Goal: Task Accomplishment & Management: Manage account settings

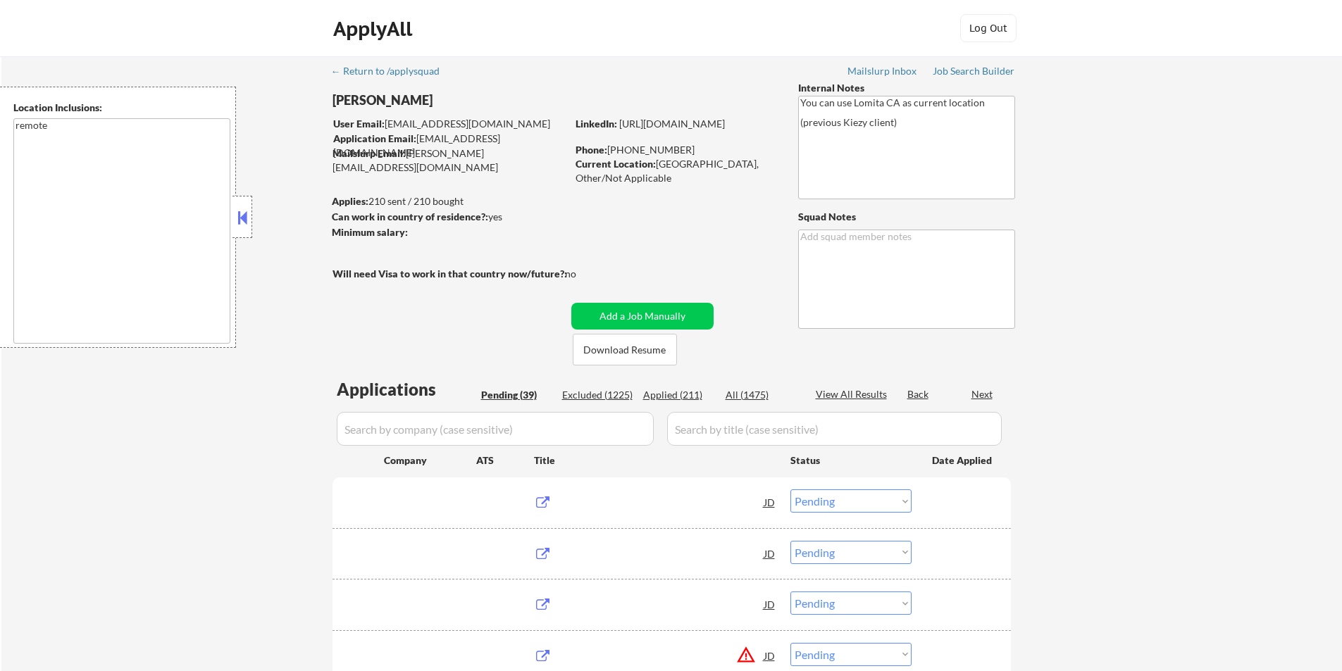
select select ""pending""
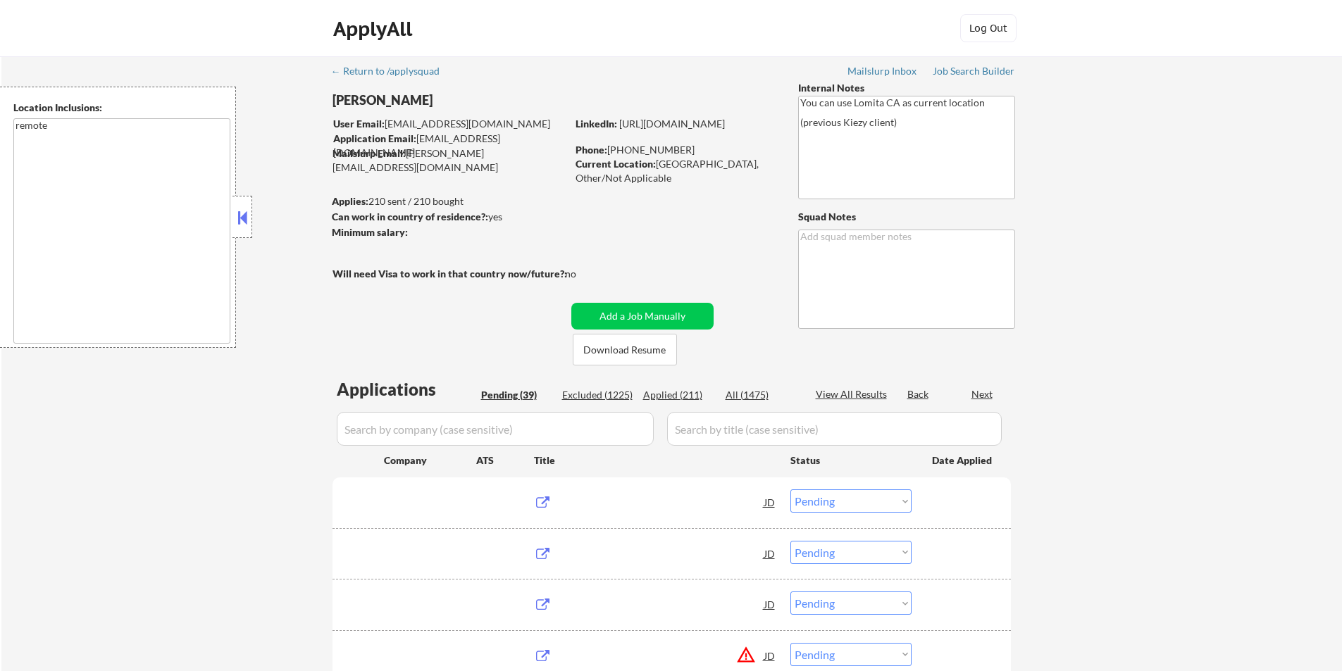
select select ""pending""
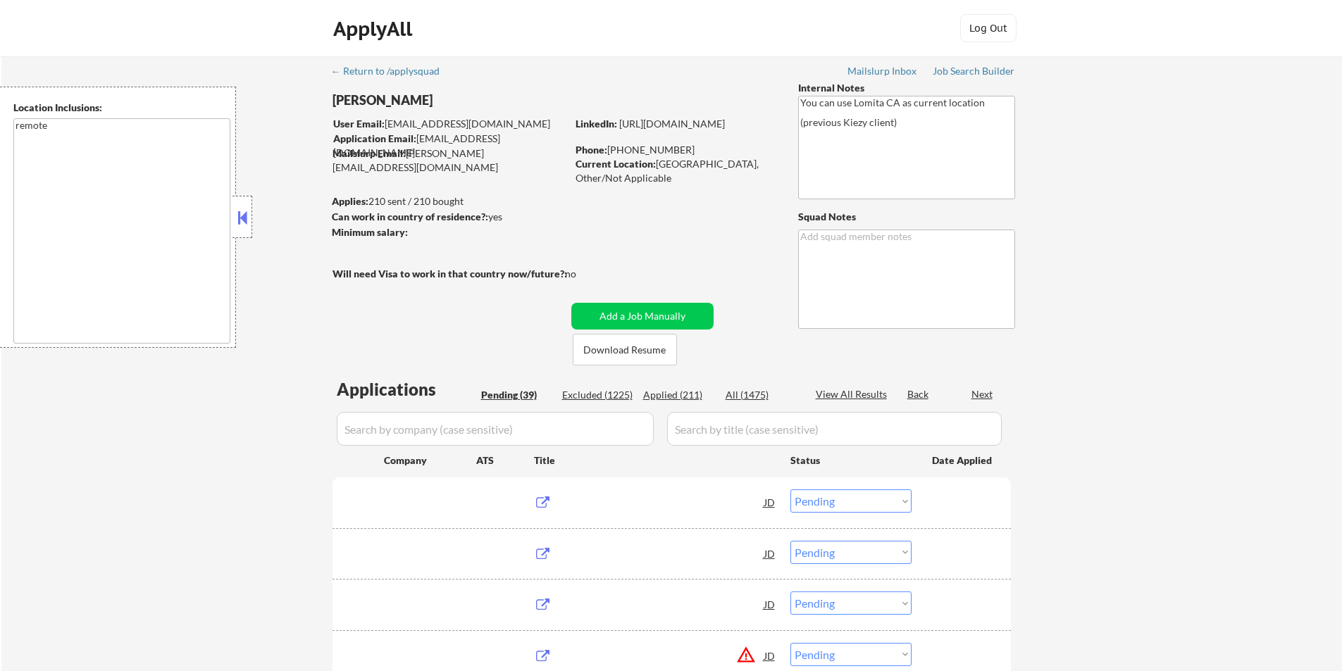
select select ""pending""
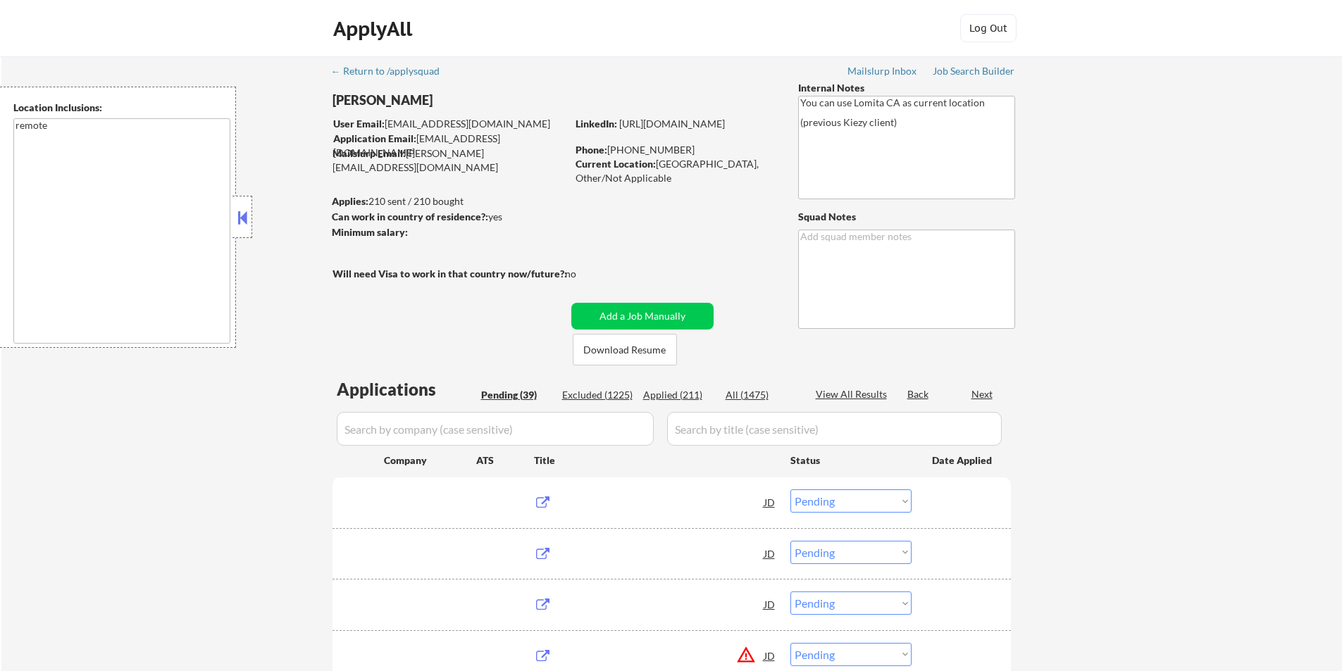
select select ""pending""
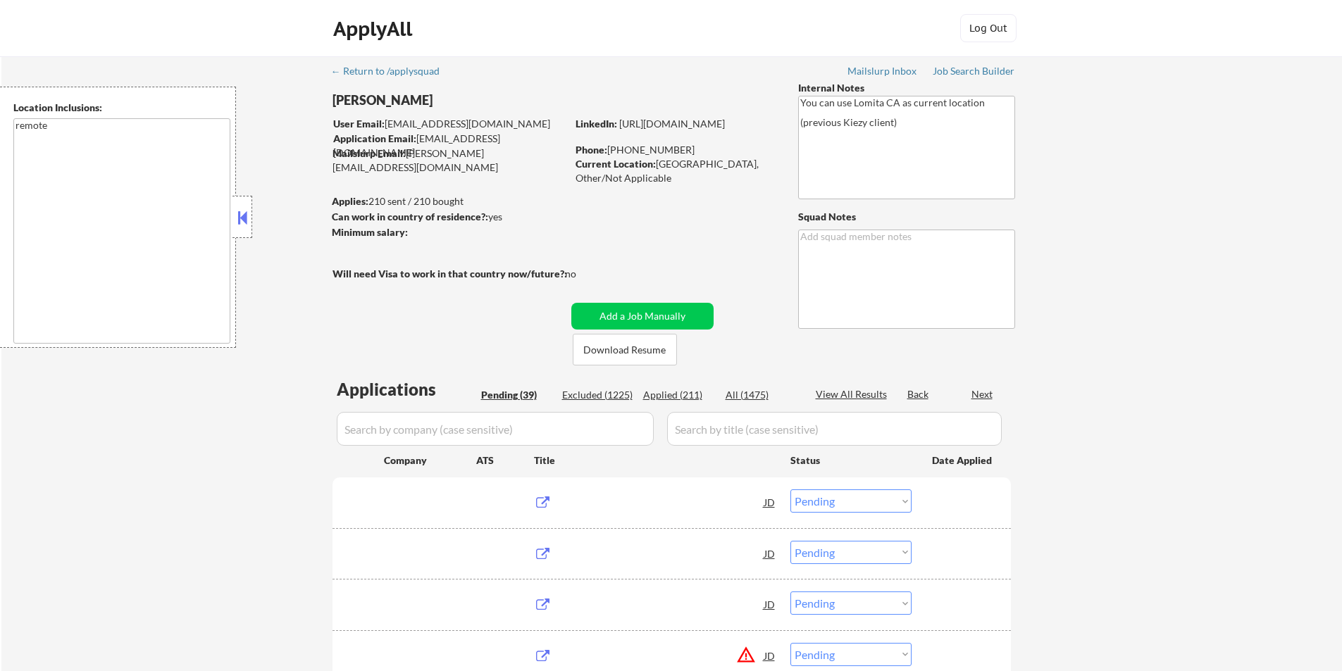
select select ""pending""
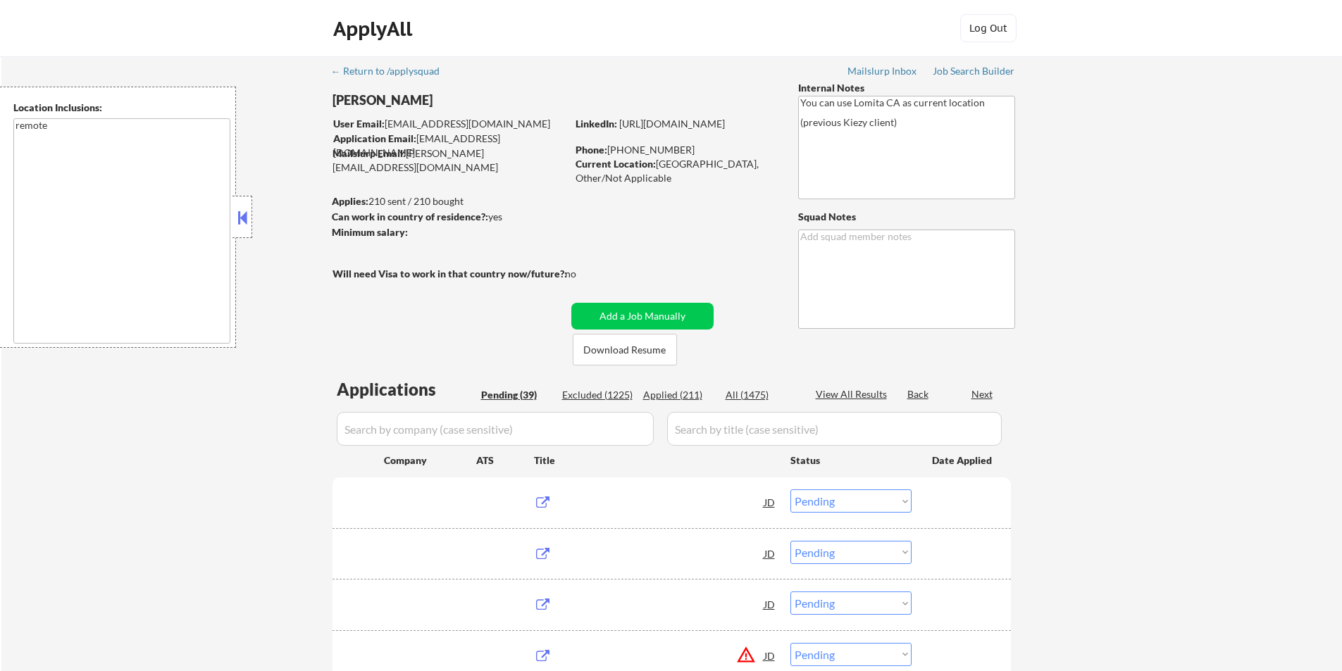
select select ""pending""
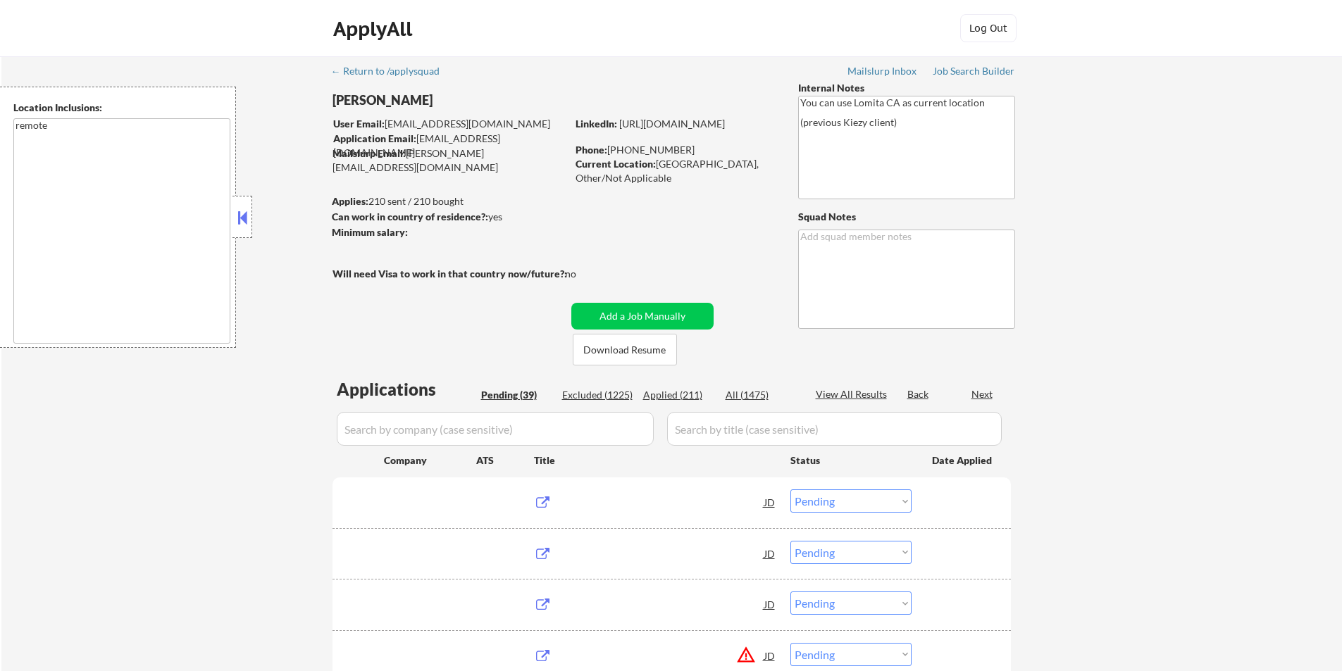
select select ""pending""
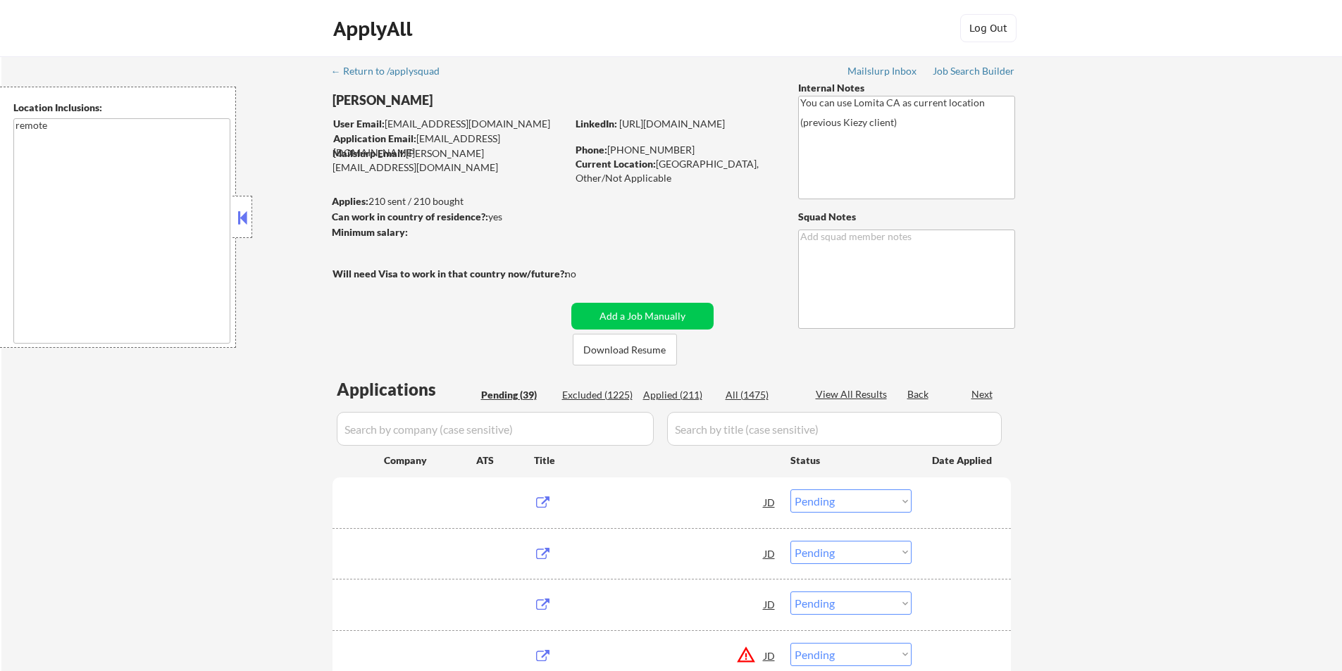
select select ""pending""
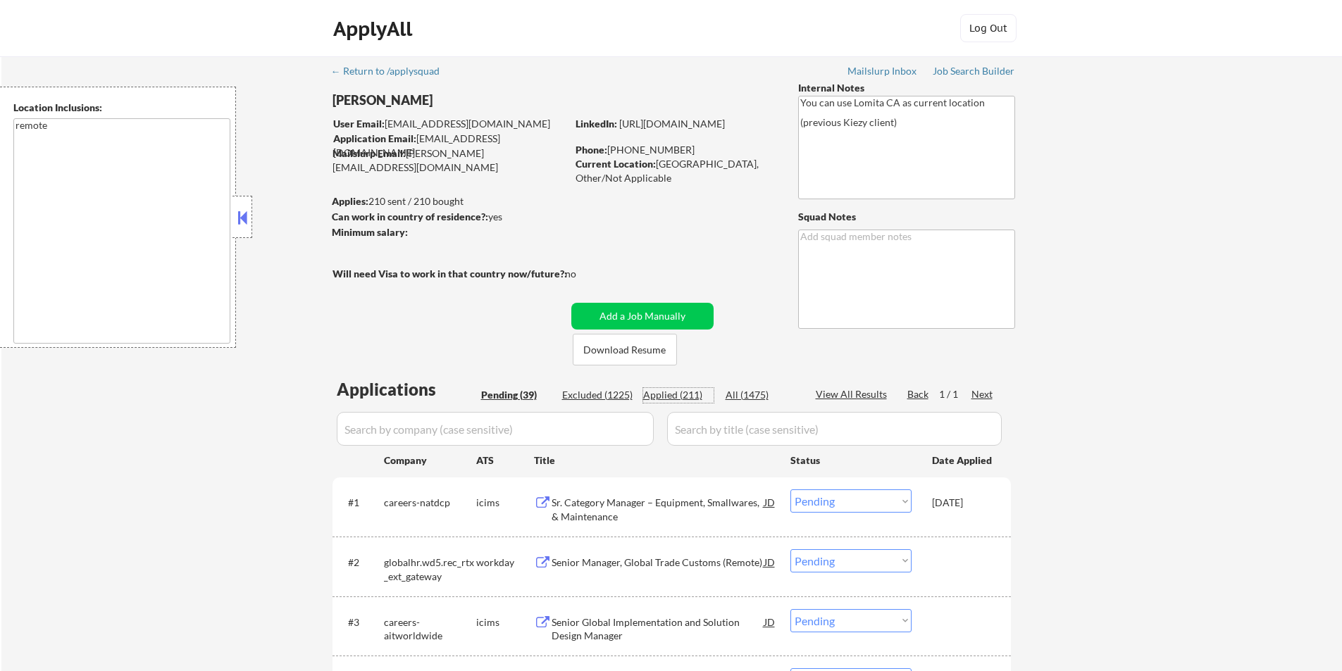
click at [687, 395] on div "Applied (211)" at bounding box center [678, 395] width 70 height 14
select select ""applied""
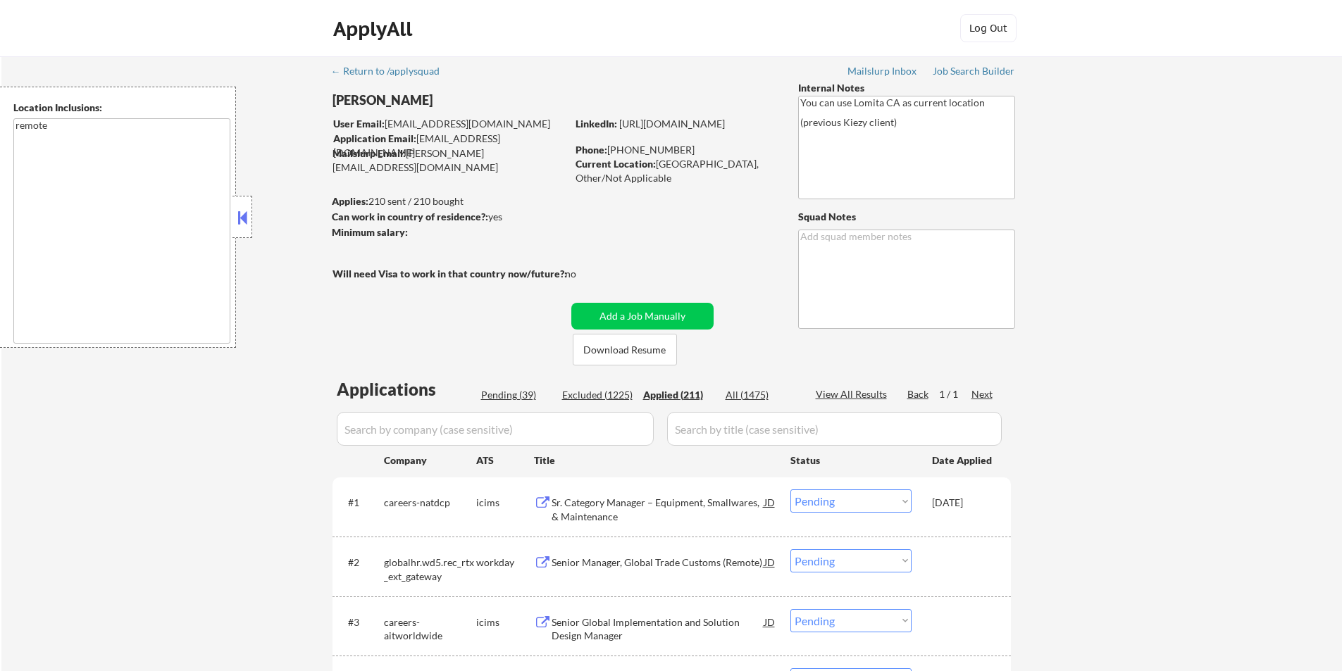
select select ""applied""
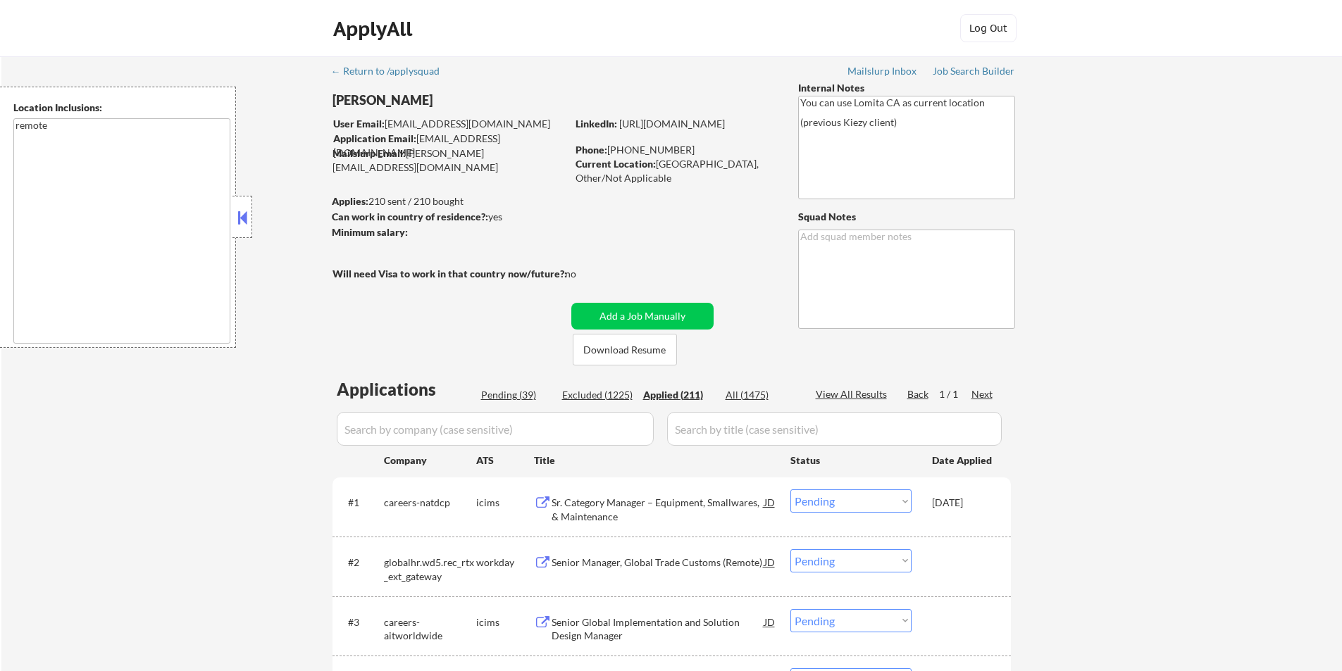
select select ""applied""
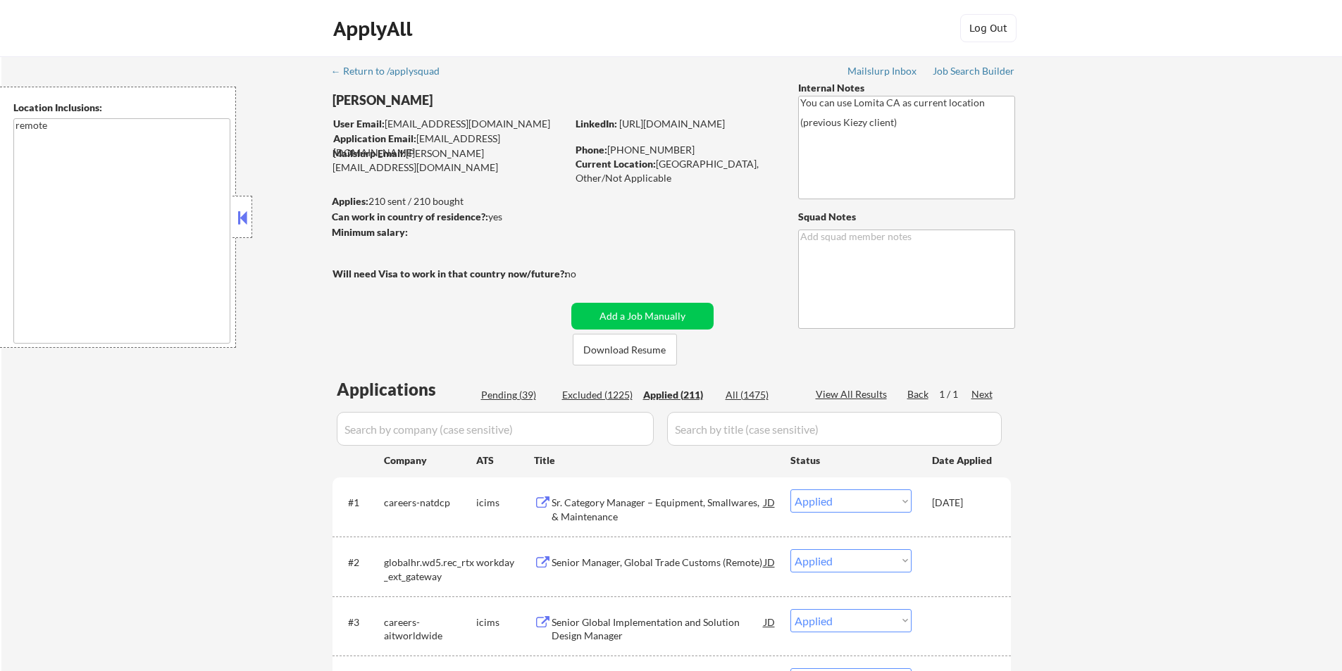
select select ""applied""
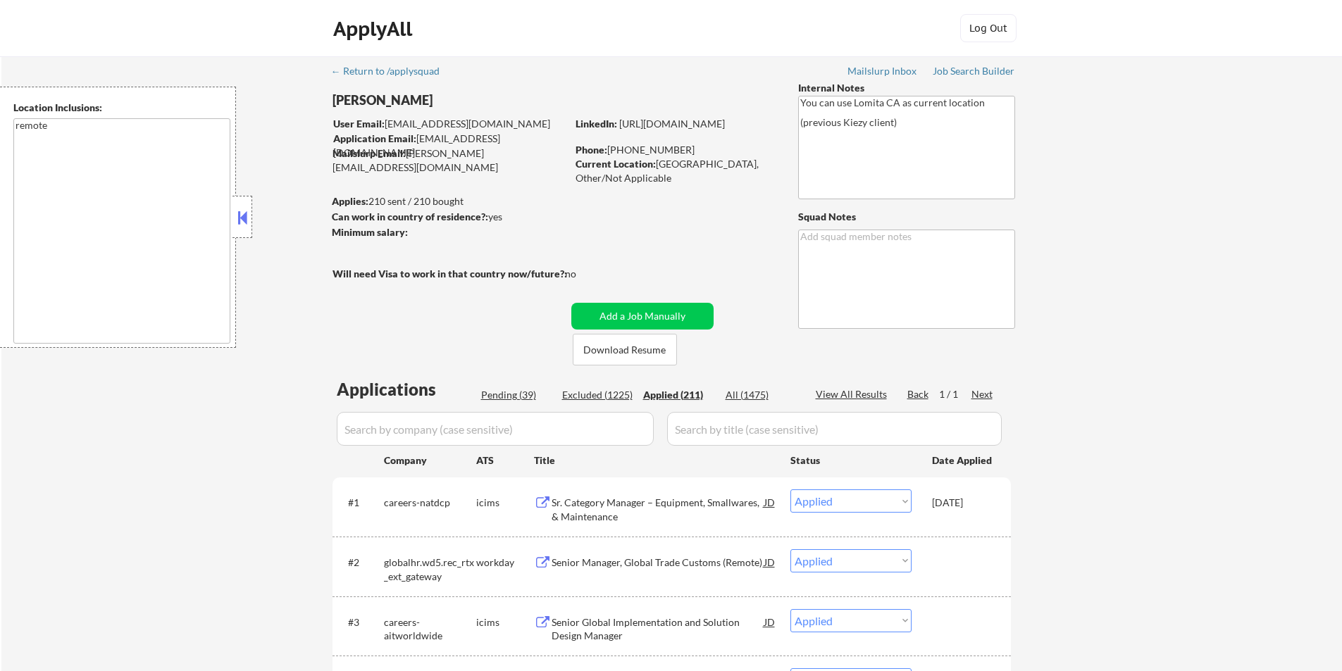
select select ""applied""
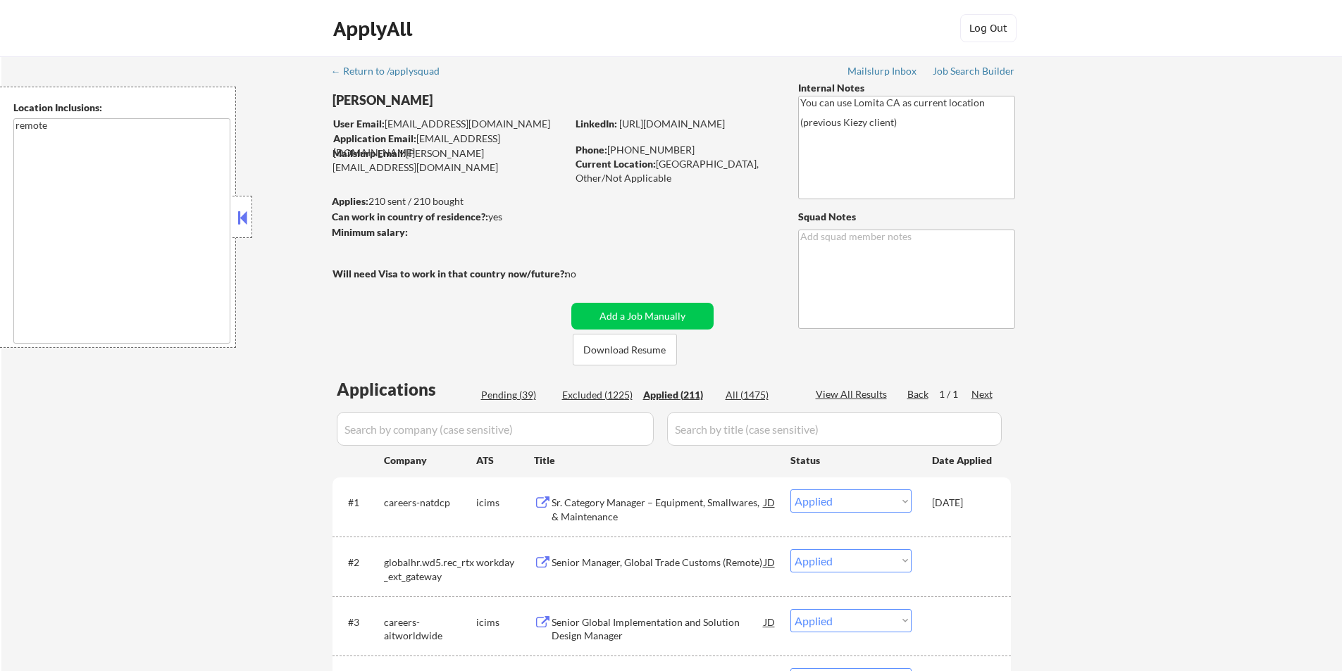
select select ""applied""
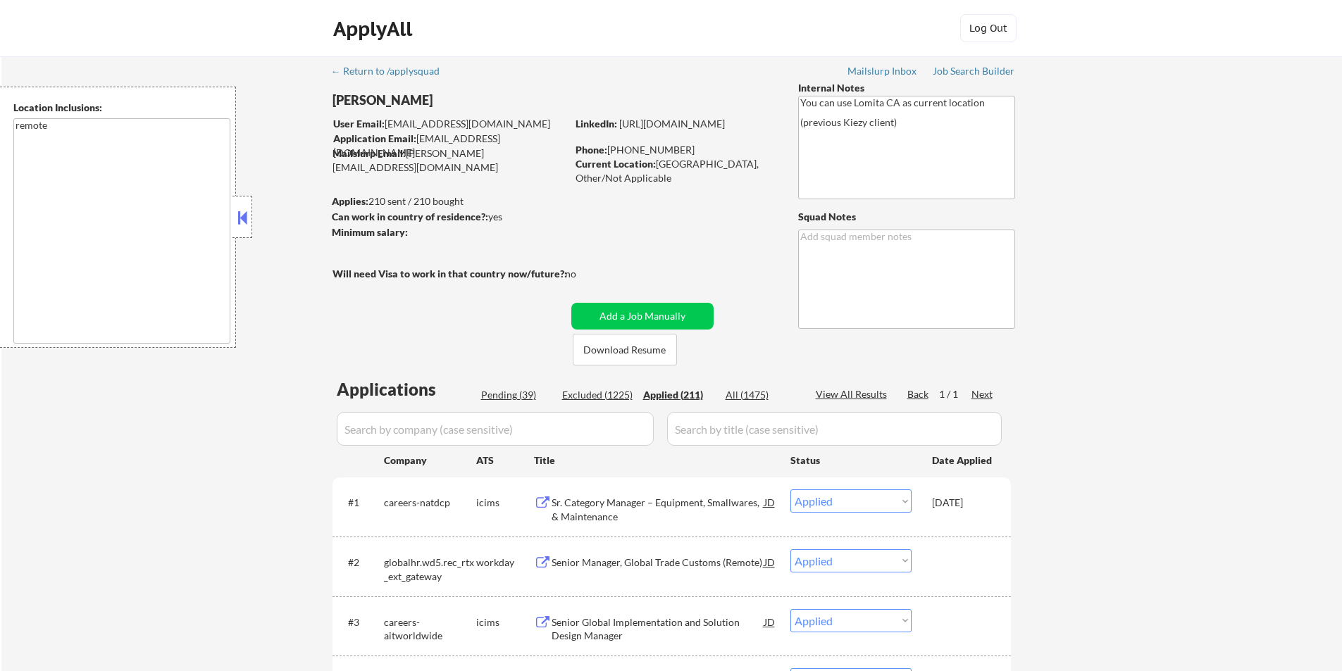
select select ""applied""
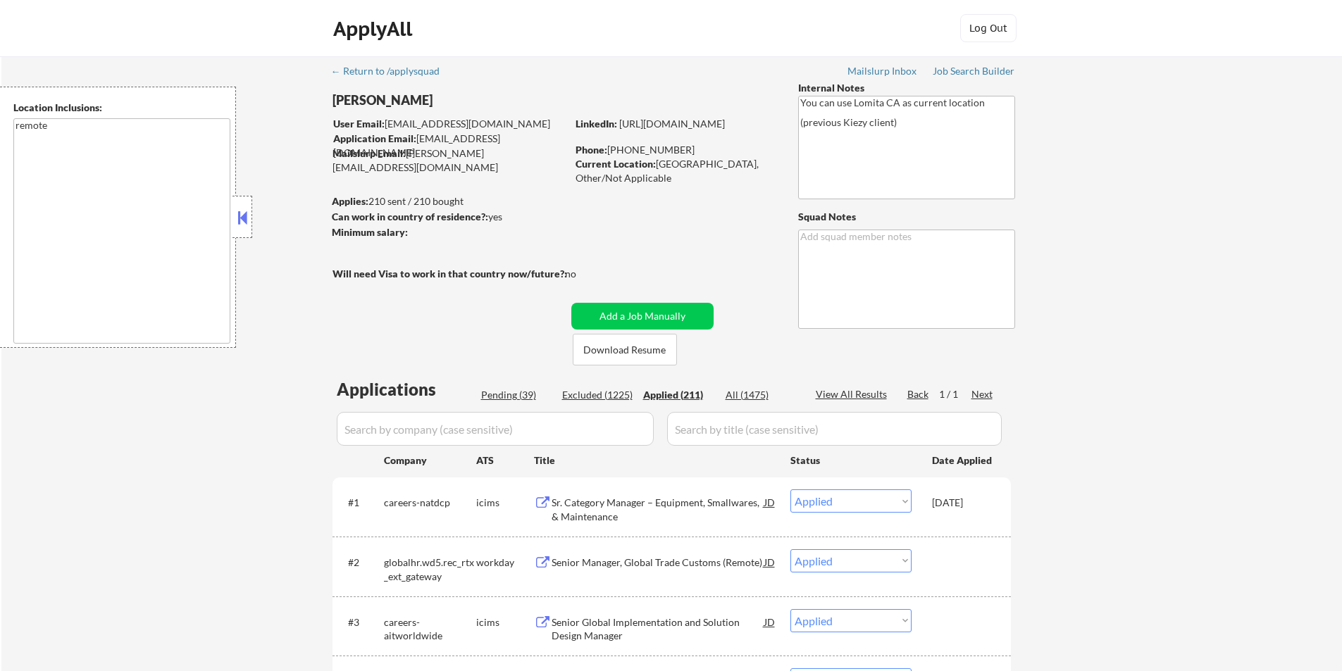
select select ""applied""
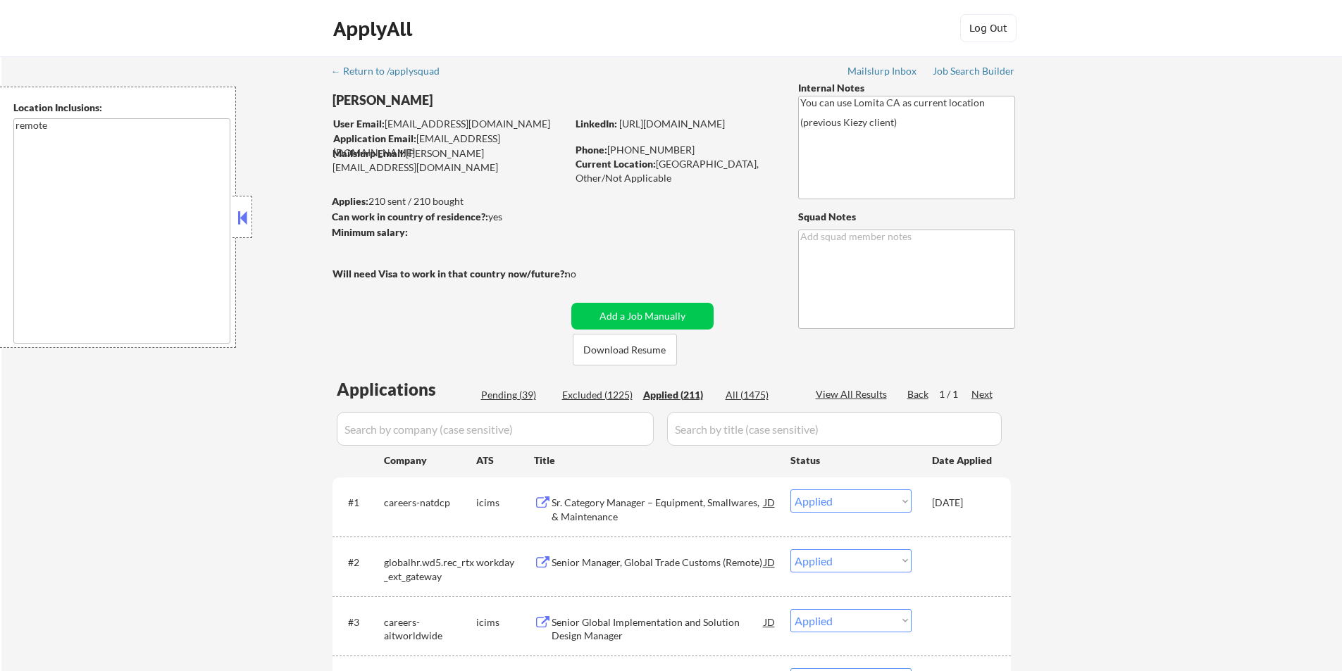
select select ""applied""
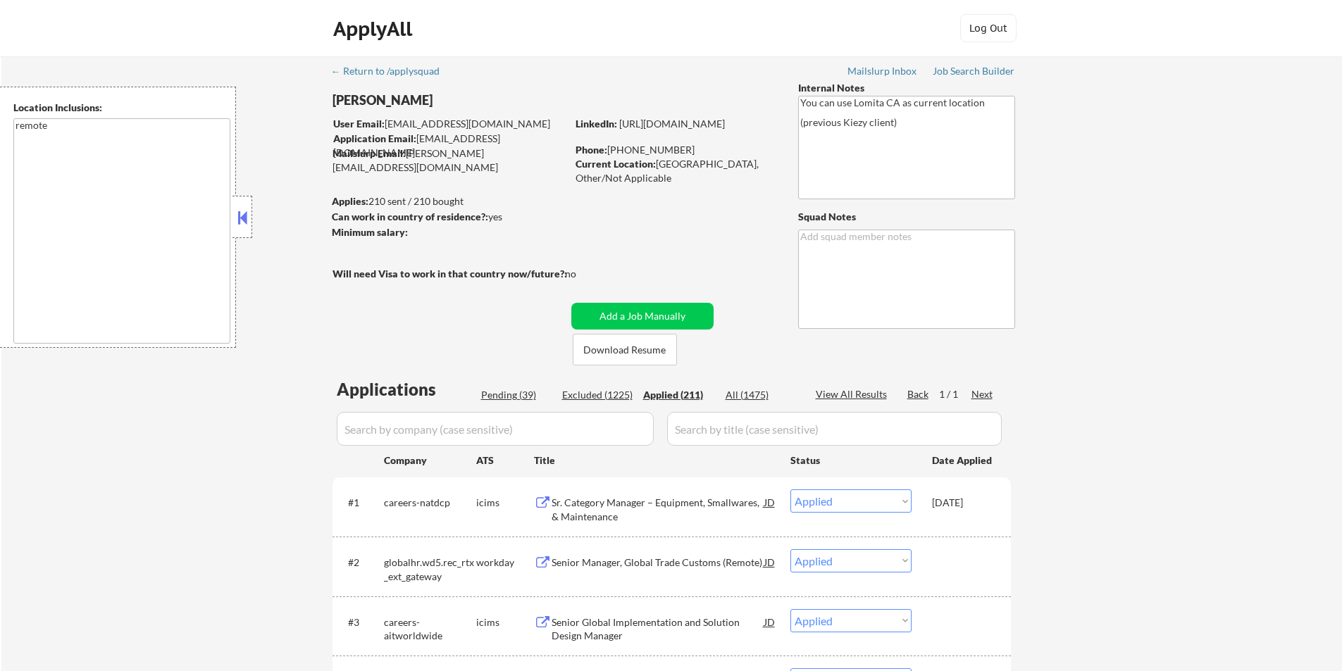
select select ""applied""
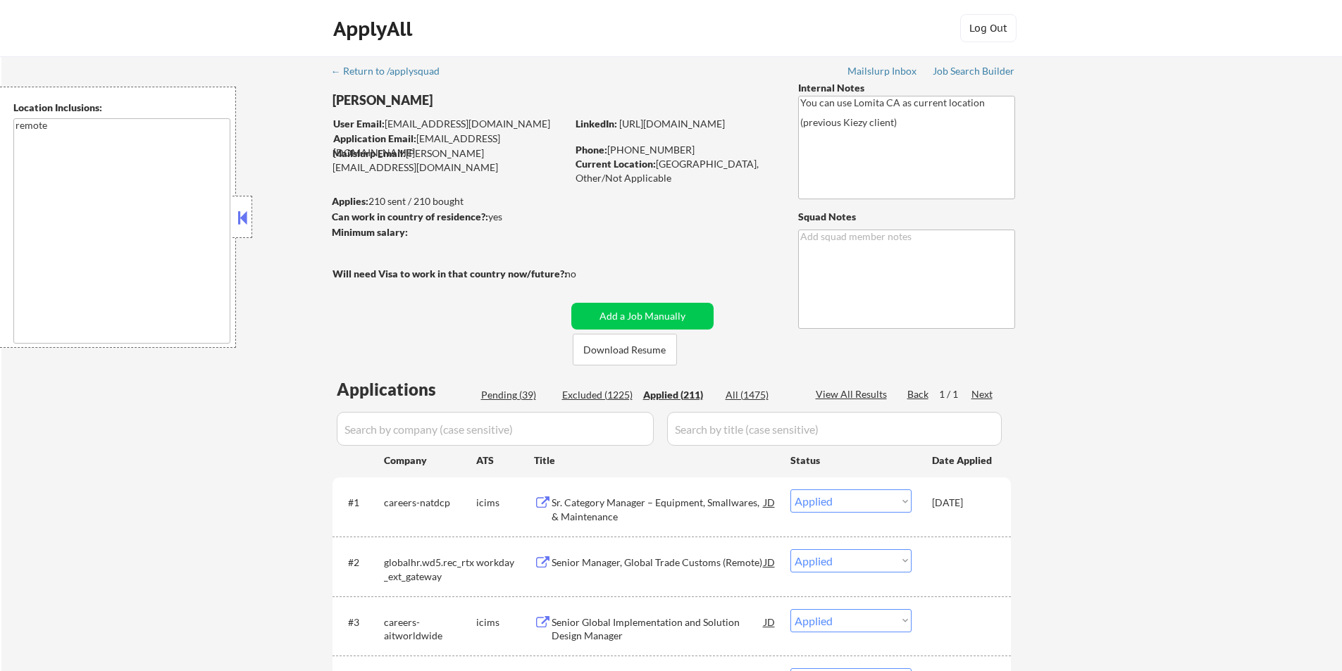
select select ""applied""
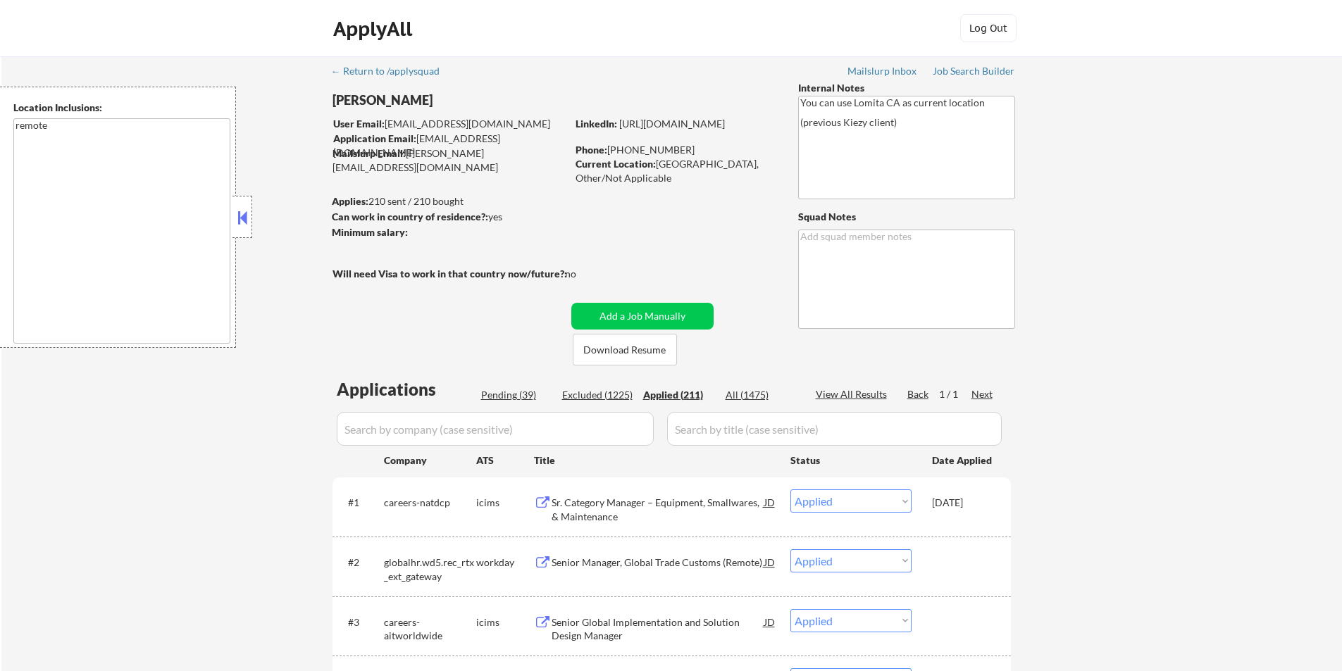
select select ""applied""
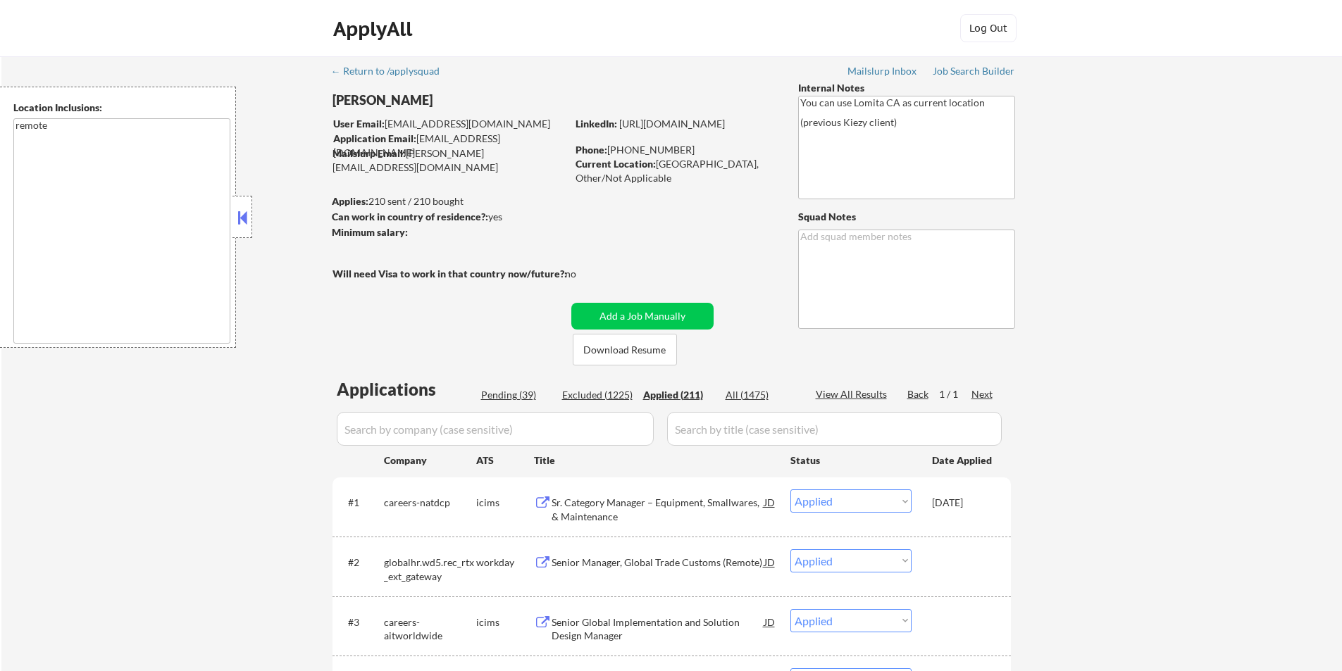
select select ""applied""
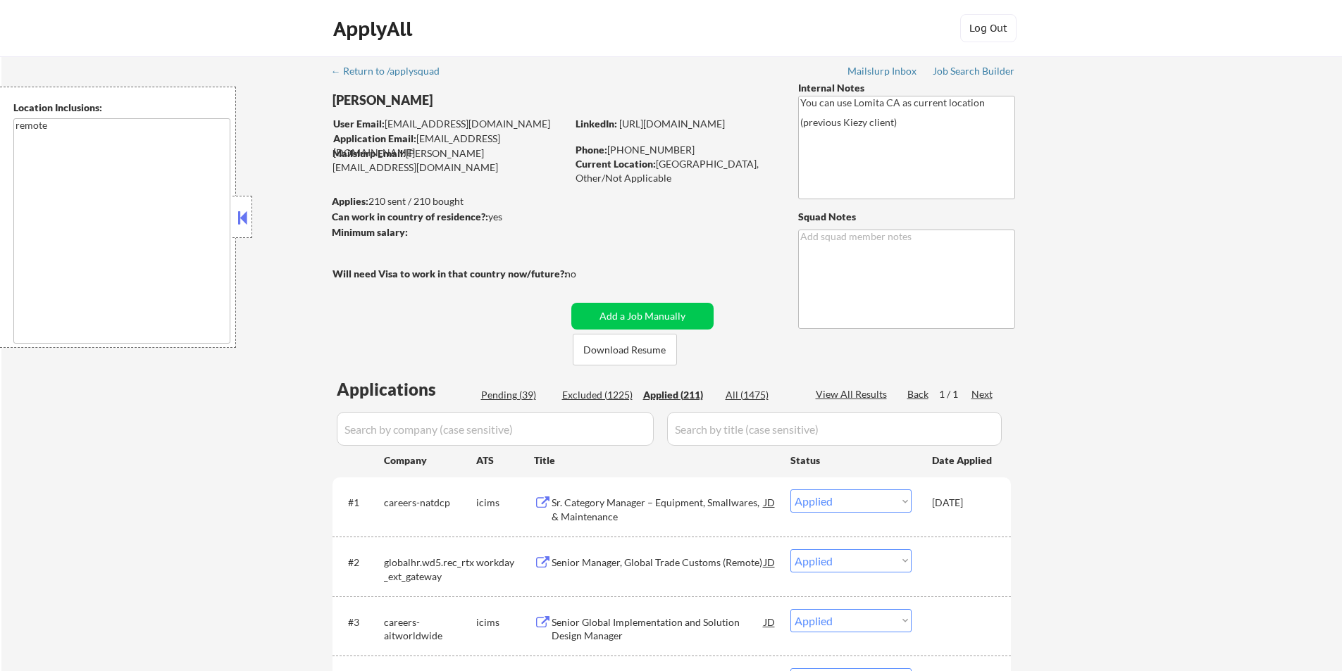
select select ""applied""
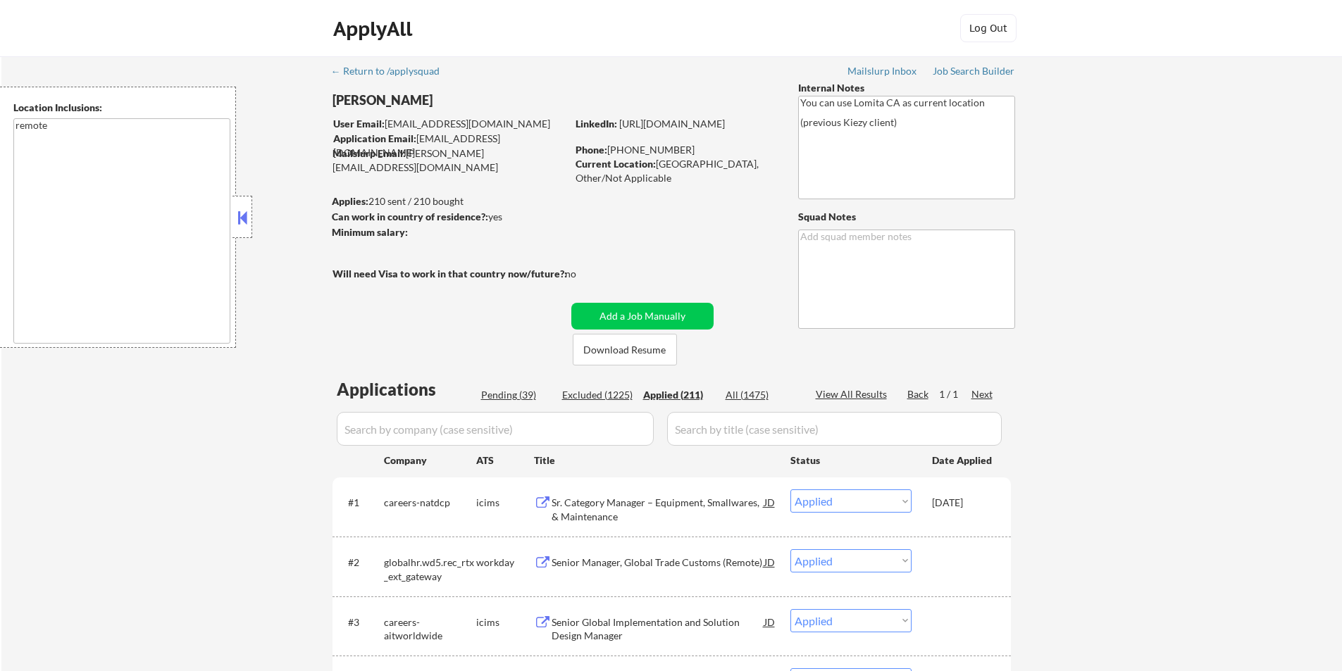
select select ""applied""
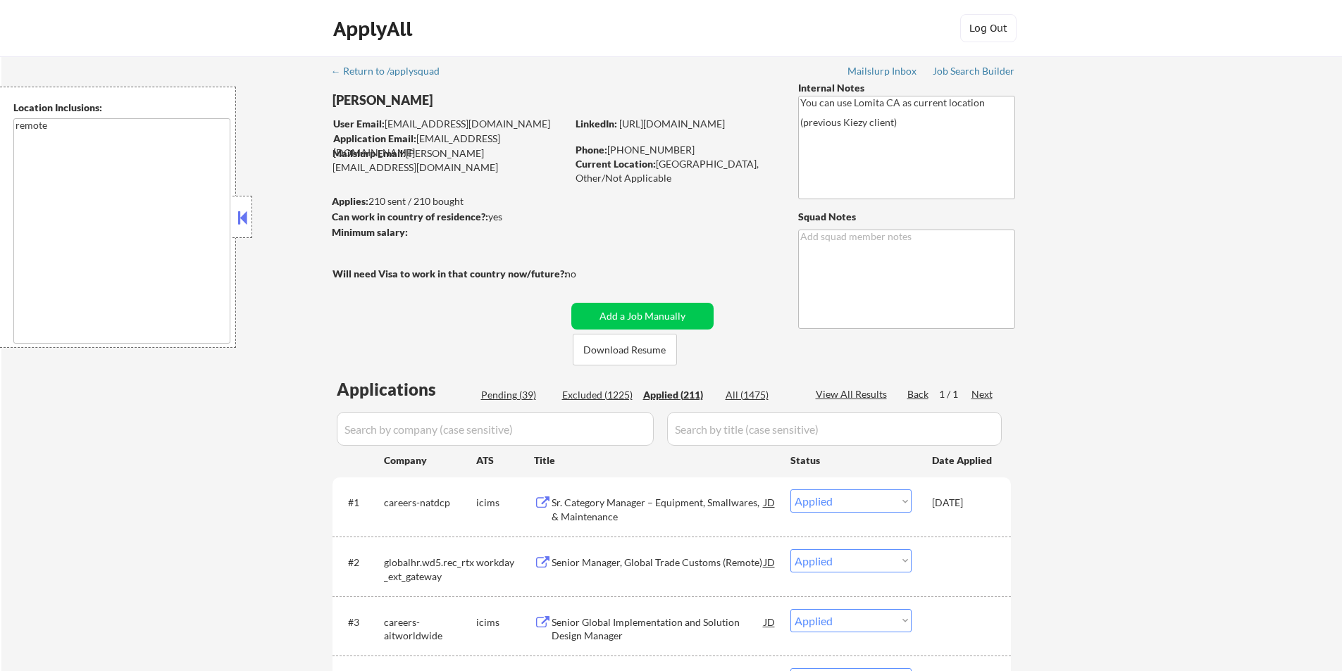
select select ""applied""
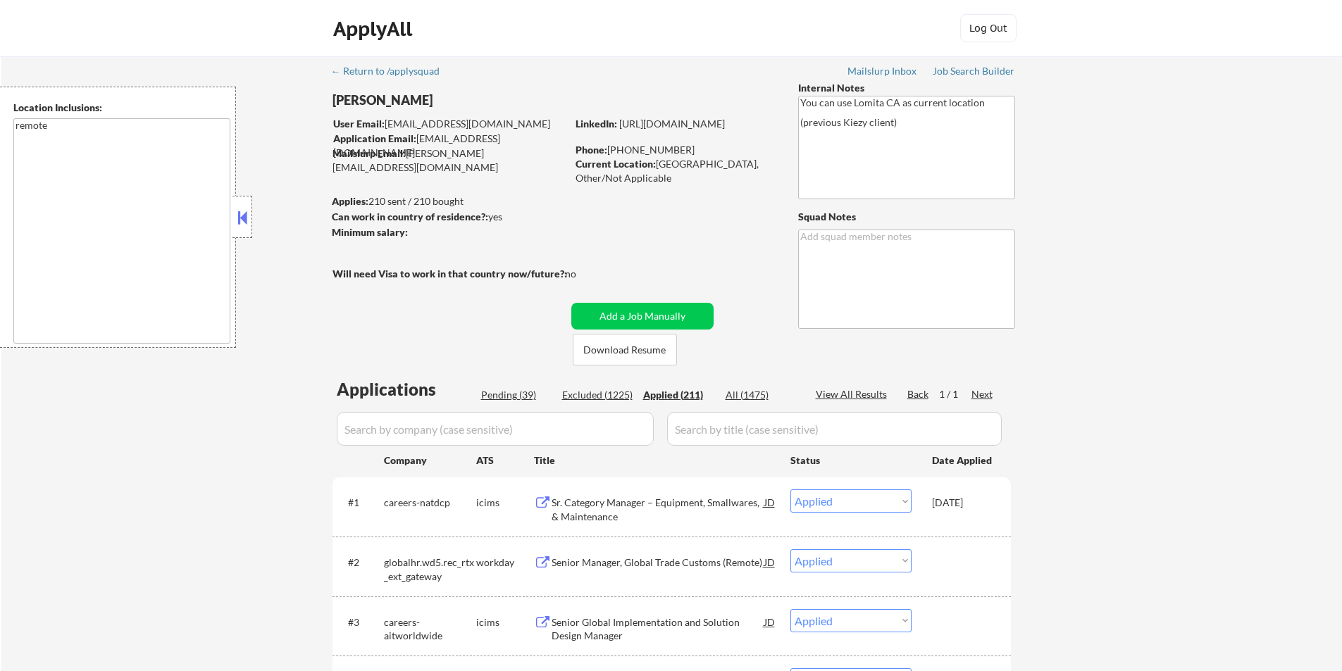
select select ""applied""
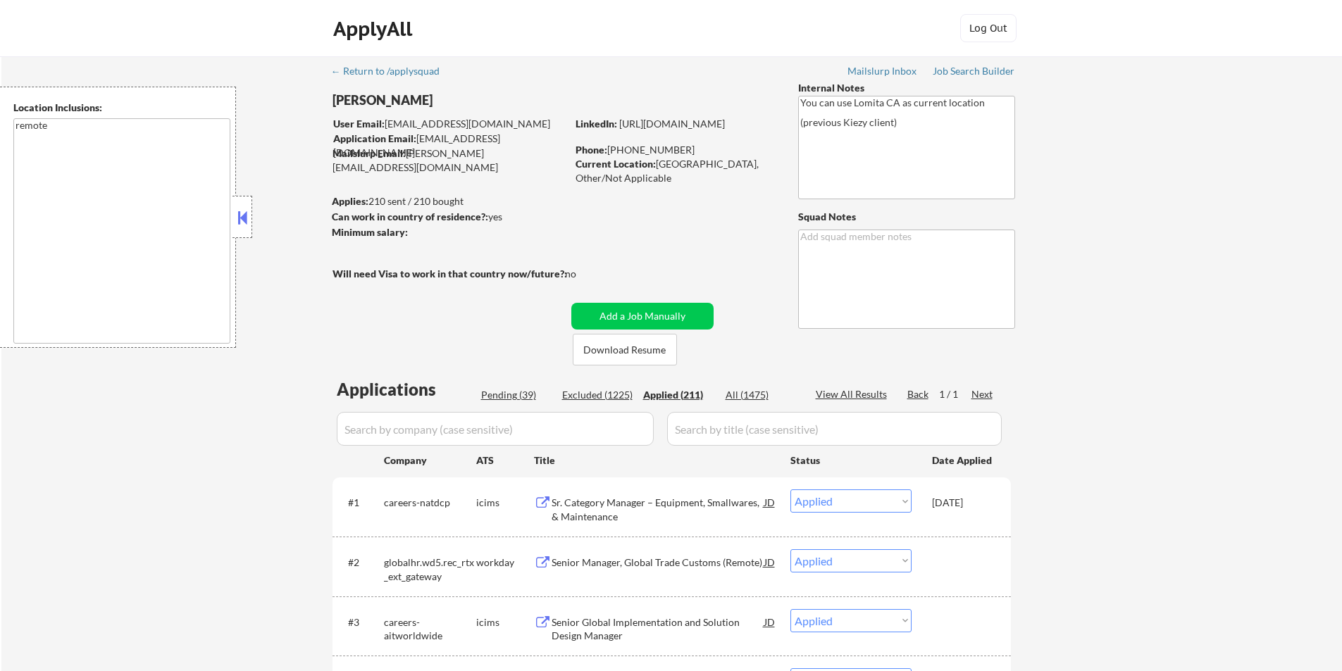
select select ""applied""
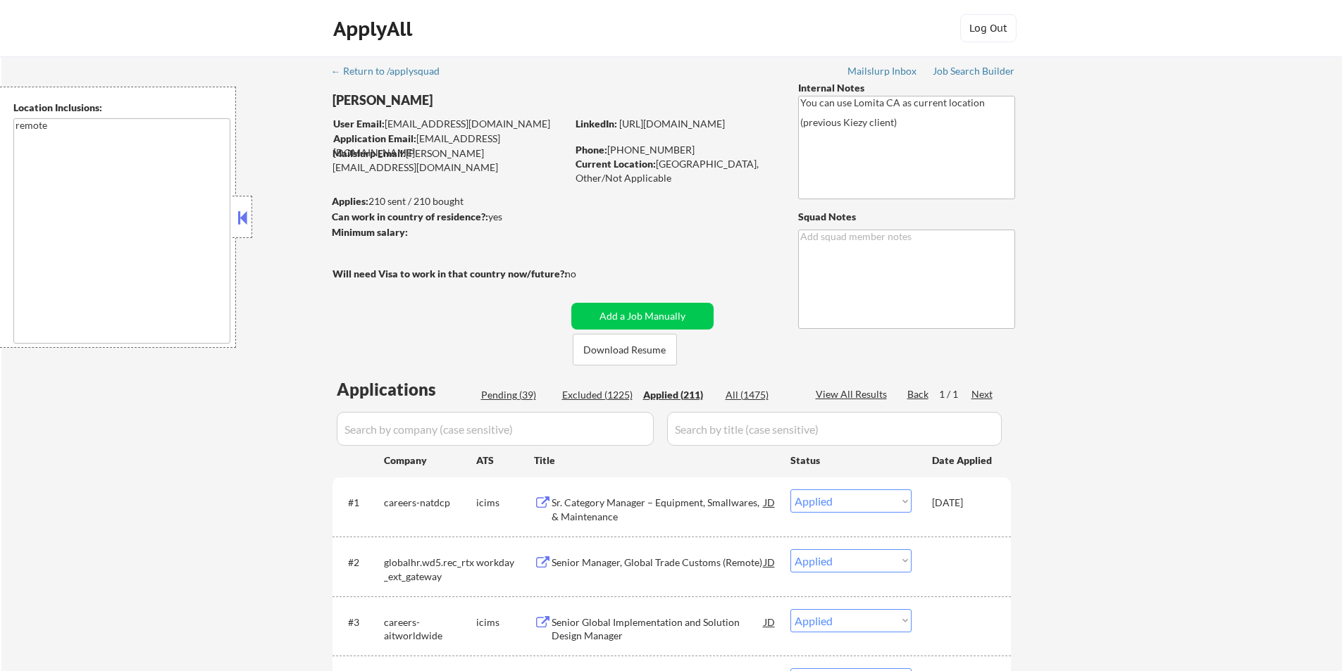
select select ""applied""
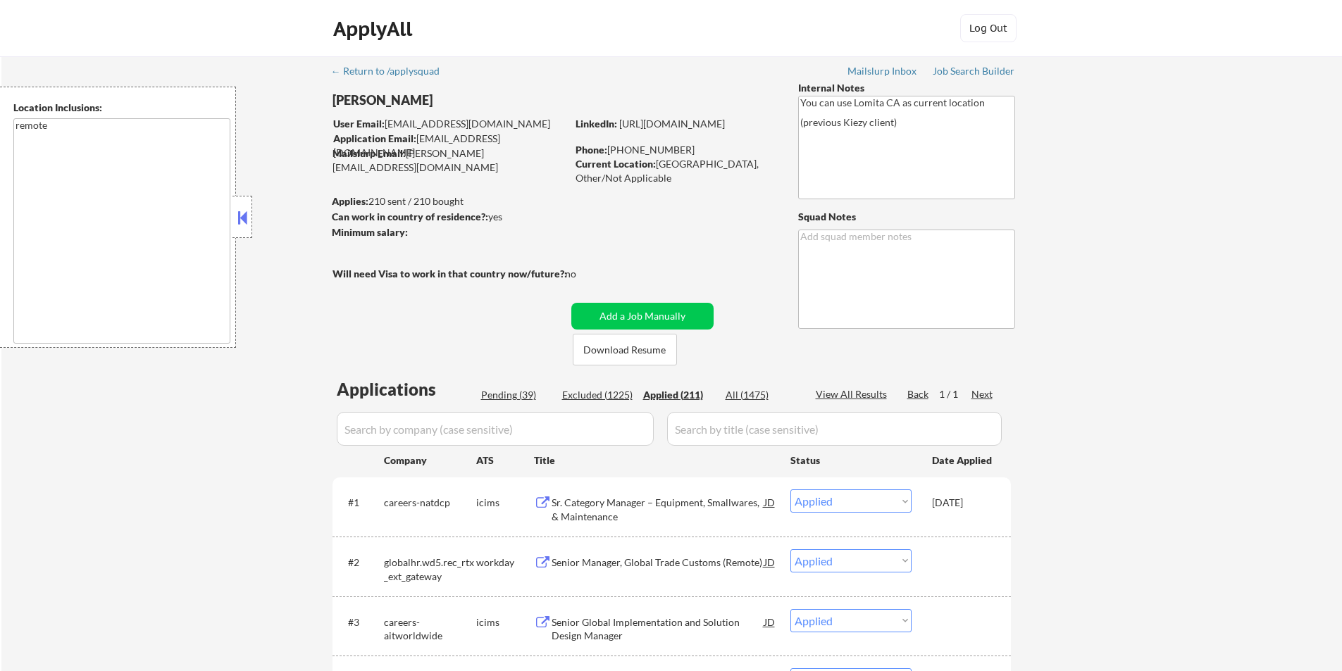
select select ""applied""
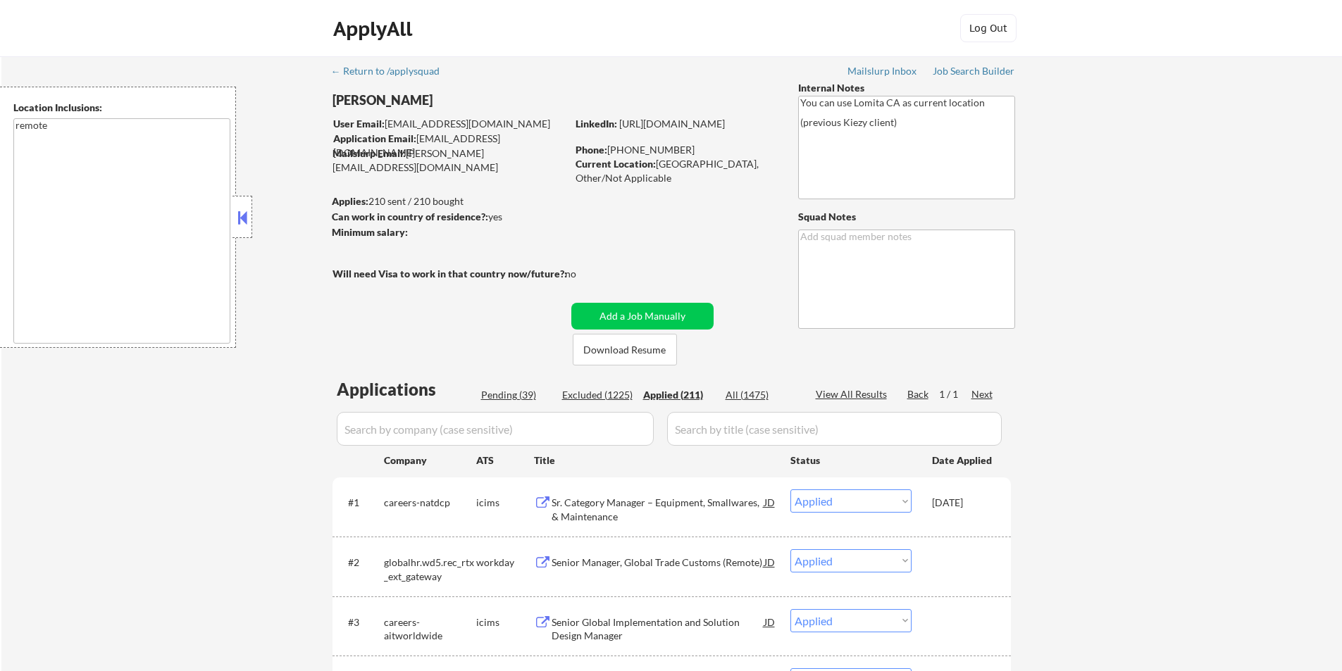
select select ""applied""
click at [685, 393] on div "Applied (211)" at bounding box center [678, 395] width 70 height 14
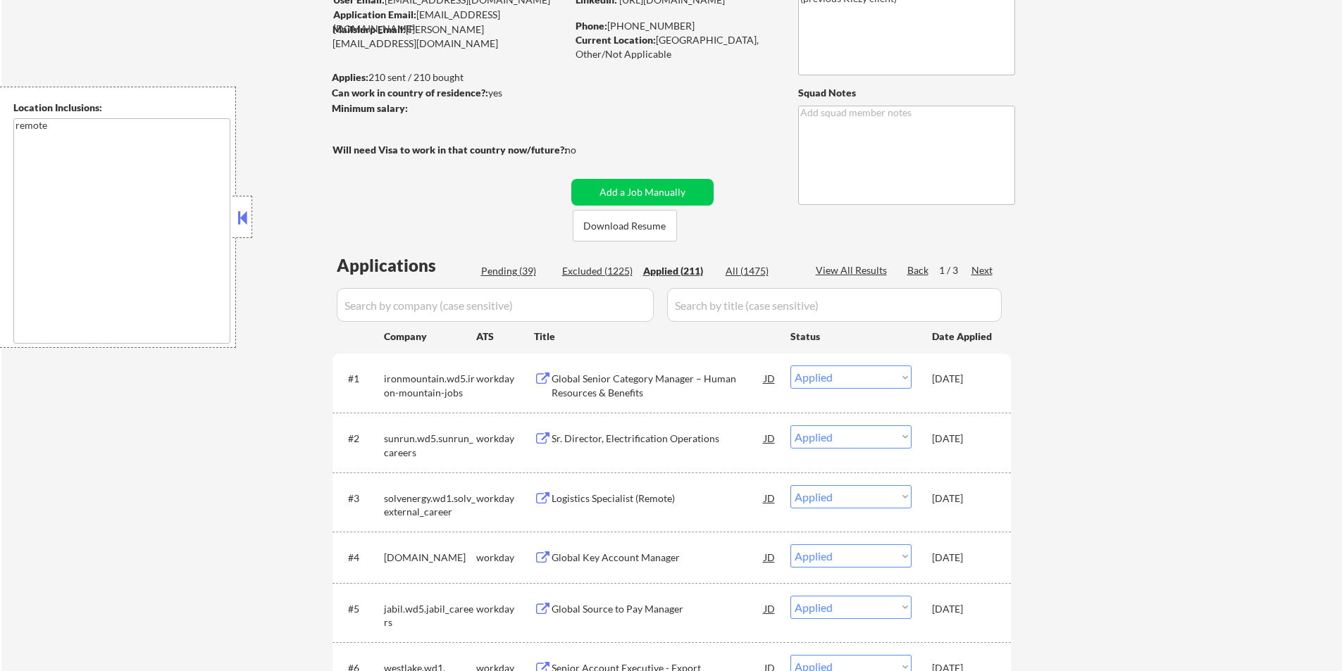
scroll to position [70, 0]
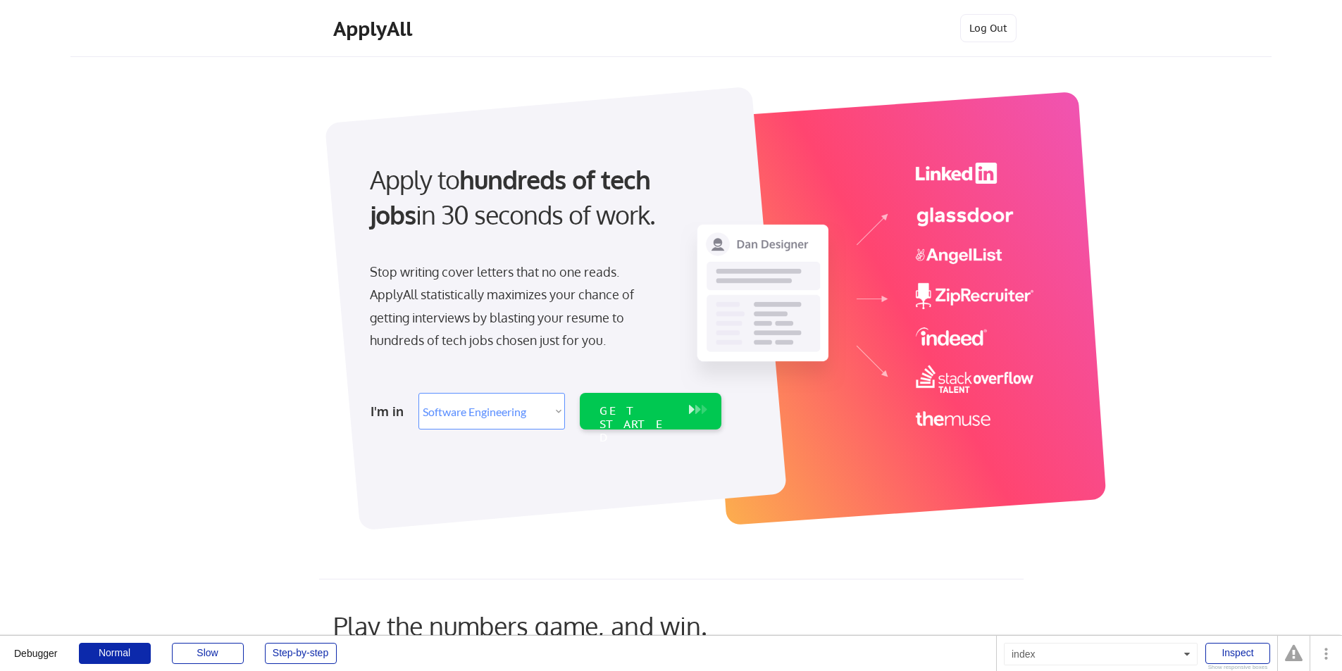
select select ""engineering""
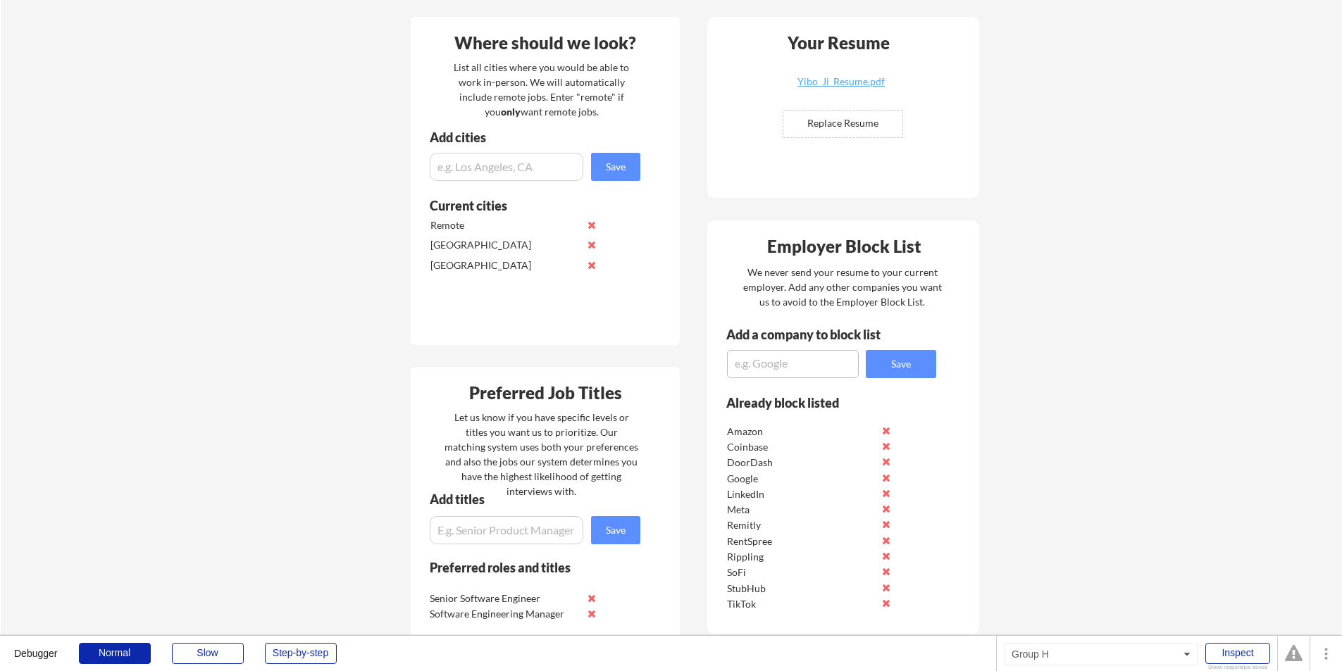
scroll to position [339, 0]
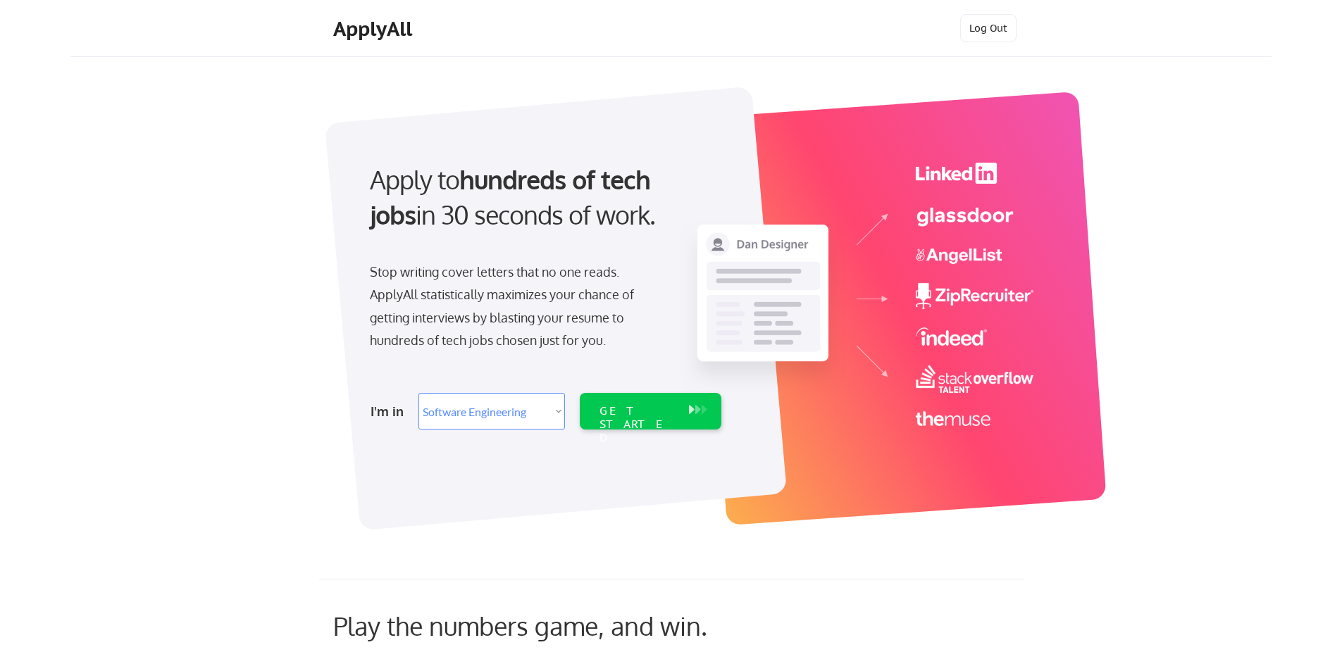
select select ""engineering""
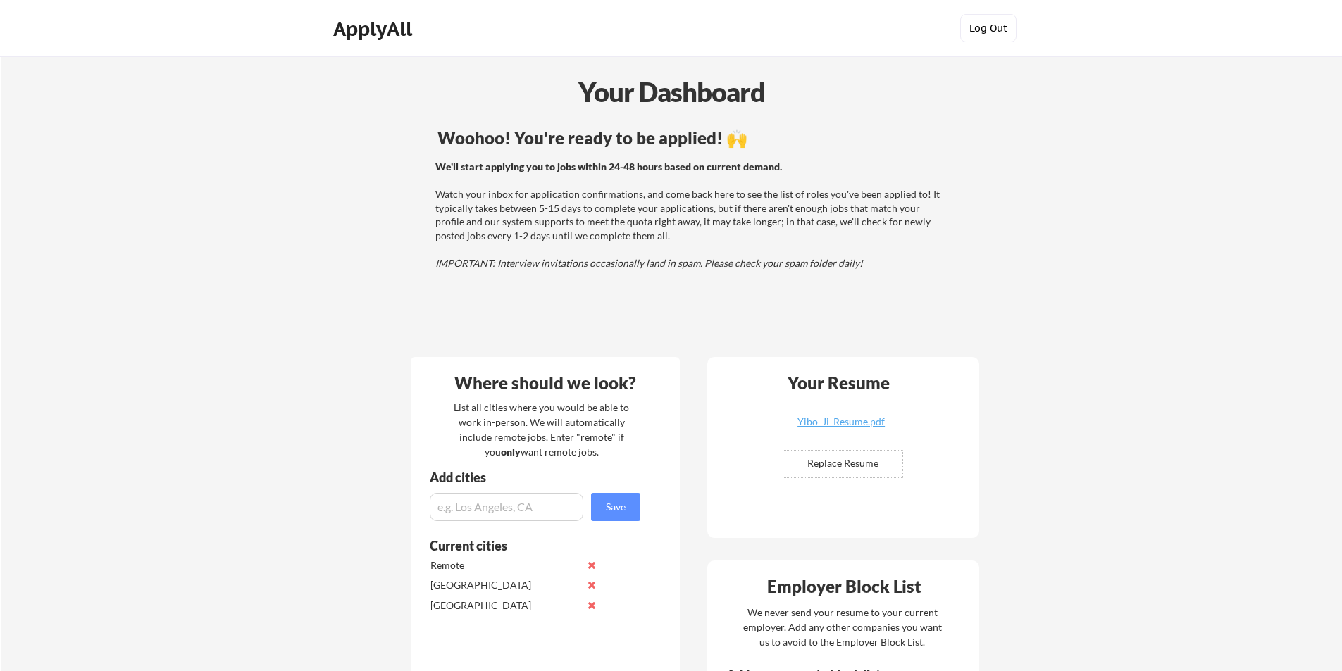
click at [988, 25] on button "Log Out" at bounding box center [988, 28] width 56 height 28
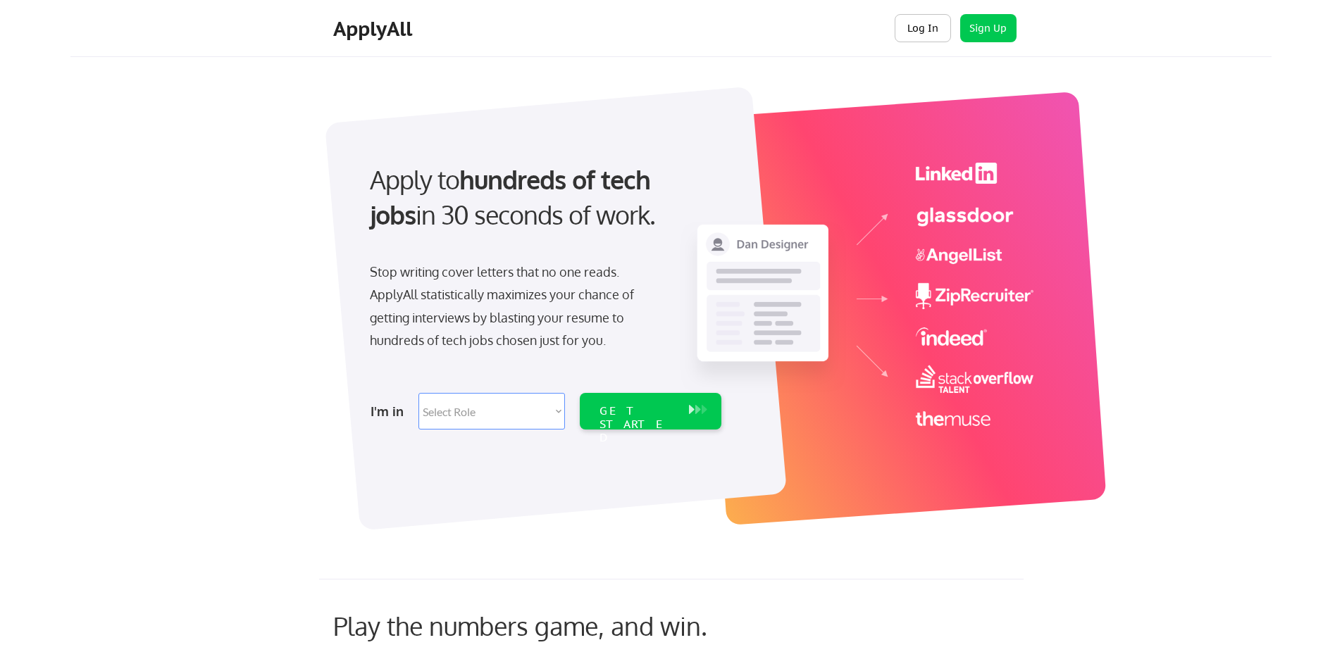
click at [933, 32] on button "Log In" at bounding box center [922, 28] width 56 height 28
